Goal: Browse casually

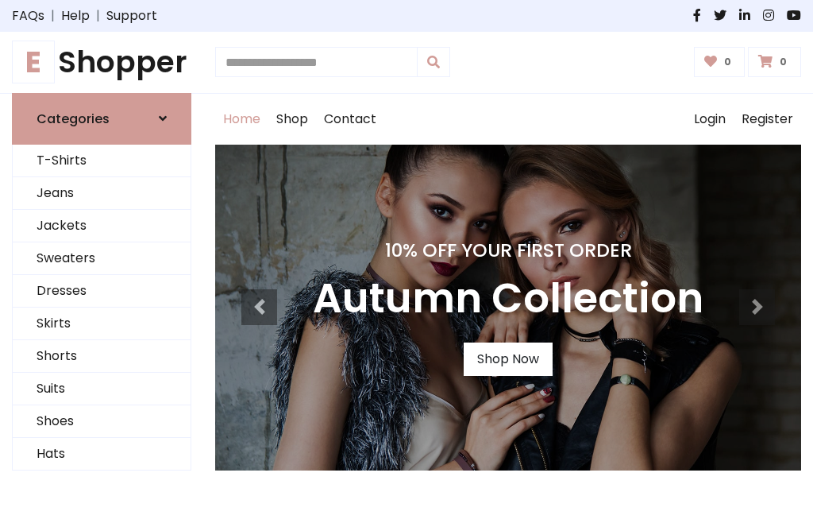
click at [407, 261] on h4 "10% Off Your First Order" at bounding box center [508, 250] width 391 height 22
click at [507, 358] on link "Shop Now" at bounding box center [508, 358] width 89 height 33
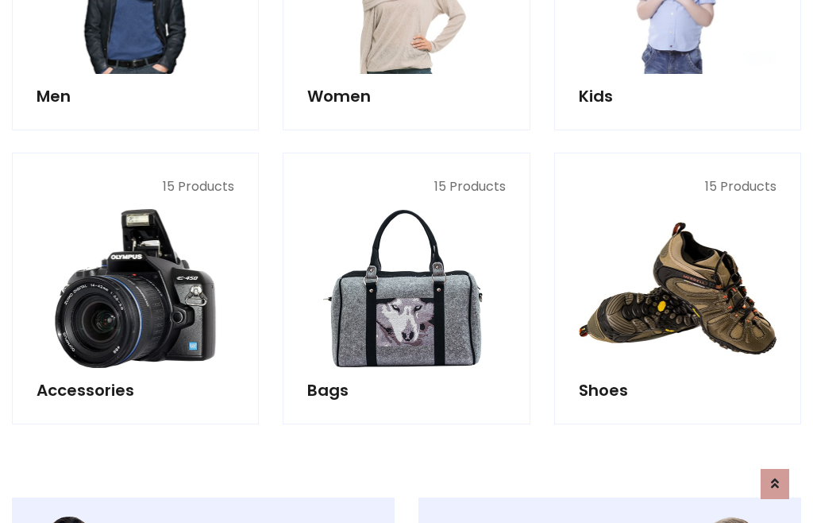
scroll to position [1583, 0]
